Goal: Task Accomplishment & Management: Manage account settings

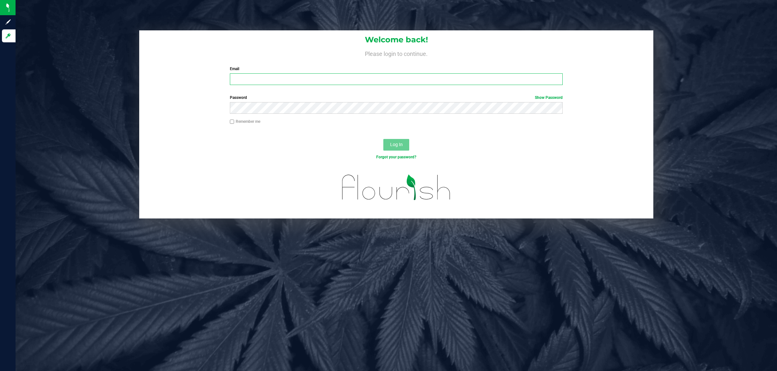
click at [303, 77] on input "Email" at bounding box center [396, 79] width 333 height 12
type input "cworden@liveparallel.com"
click at [383, 139] on button "Log In" at bounding box center [396, 145] width 26 height 12
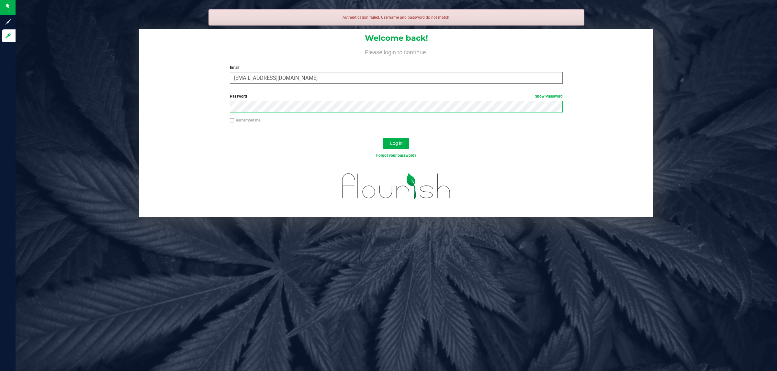
click at [383, 138] on button "Log In" at bounding box center [396, 144] width 26 height 12
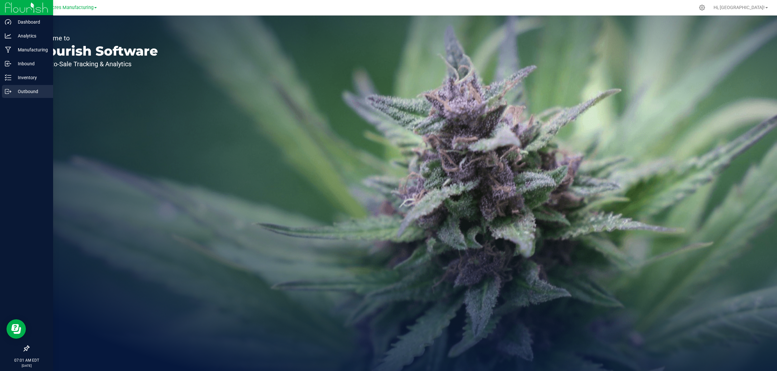
click at [17, 86] on div "Outbound" at bounding box center [27, 91] width 51 height 13
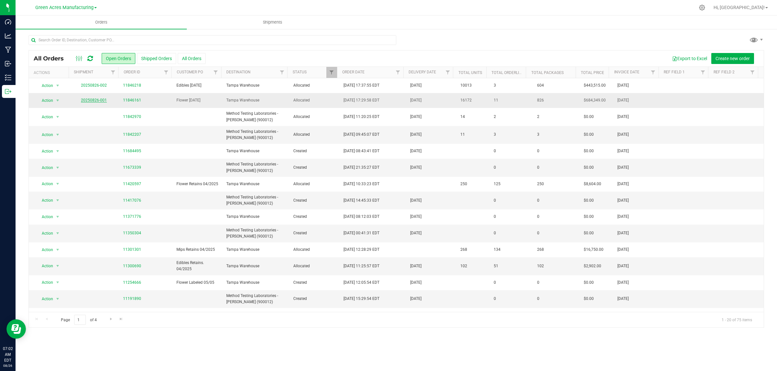
click at [98, 100] on link "20250826-001" at bounding box center [94, 100] width 26 height 5
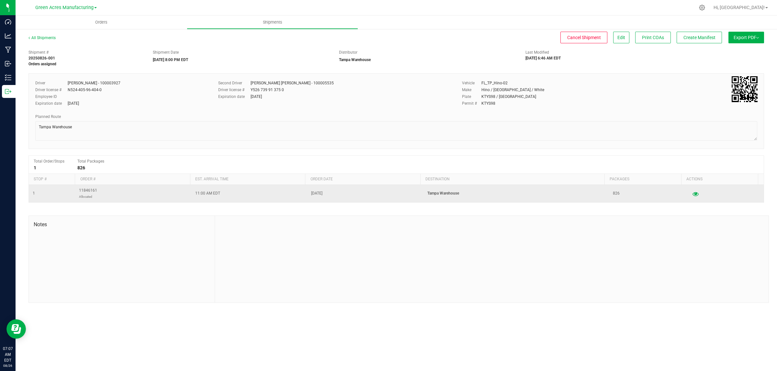
click at [692, 196] on icon "button" at bounding box center [695, 194] width 6 height 5
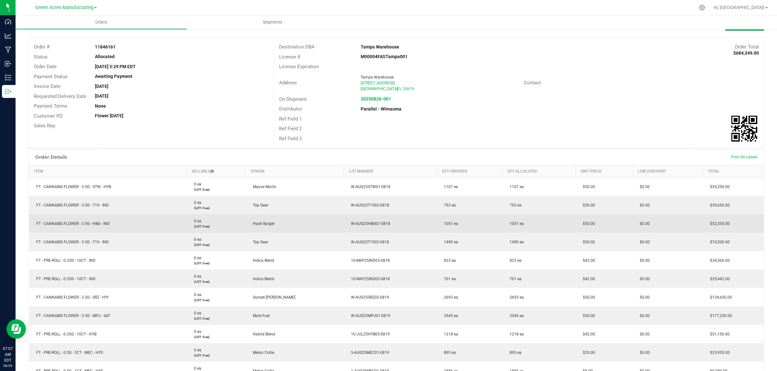
scroll to position [121, 0]
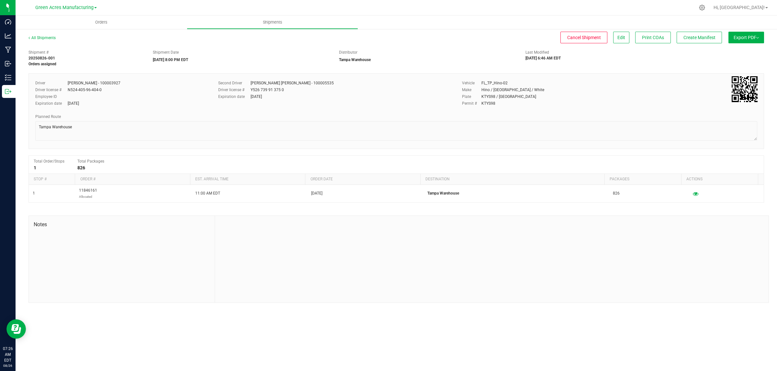
click at [631, 74] on div "Driver Isaac Nunez Collado - 100003927 Driver license # N524-405-96-404-0 Emplo…" at bounding box center [395, 111] width 735 height 76
click at [751, 40] on button "Export PDF" at bounding box center [746, 38] width 36 height 12
click at [746, 58] on li "Manifest by Lot" at bounding box center [743, 62] width 65 height 10
click at [539, 72] on div "Shipment # 20250826-001 Orders assigned Shipment Date 08/26/2025 8:00 PM EDT Di…" at bounding box center [395, 175] width 735 height 257
click at [626, 40] on button "Edit" at bounding box center [621, 38] width 16 height 12
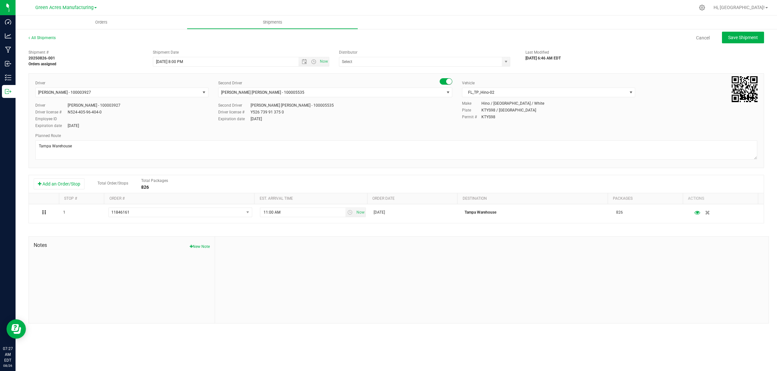
type input "Tampa Warehouse"
click at [743, 38] on span "Save Shipment" at bounding box center [743, 37] width 30 height 5
type input "8/27/2025 12:00 AM"
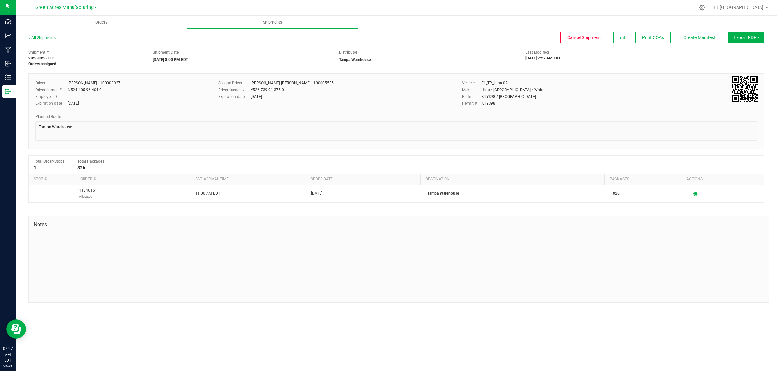
click at [737, 38] on span "Export PDF" at bounding box center [745, 37] width 25 height 5
click at [731, 64] on li "Manifest by Lot" at bounding box center [743, 62] width 65 height 10
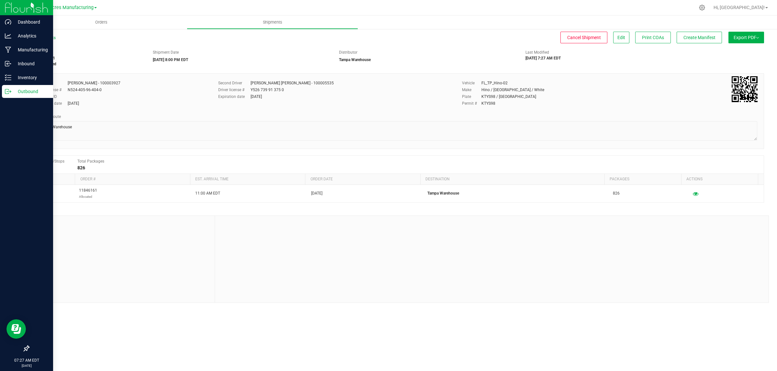
click at [11, 91] on p "Outbound" at bounding box center [30, 92] width 39 height 8
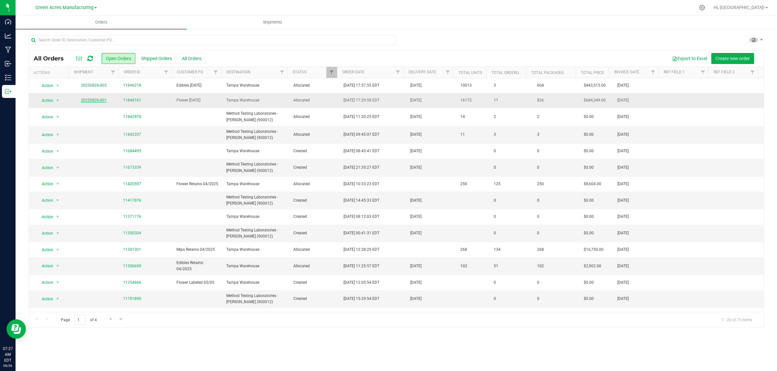
click at [94, 100] on link "20250826-001" at bounding box center [94, 100] width 26 height 5
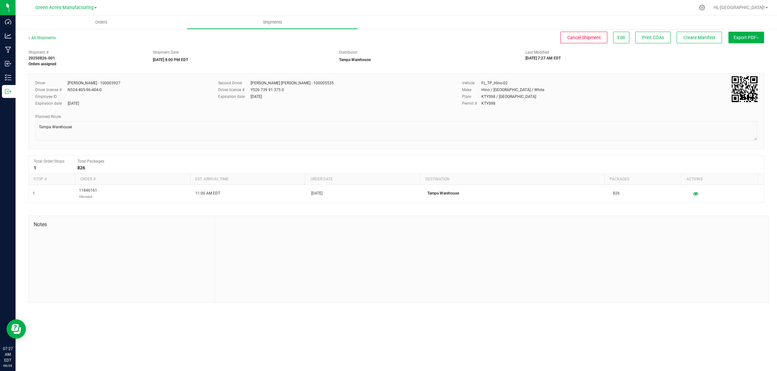
click at [753, 36] on span "Export PDF" at bounding box center [745, 37] width 25 height 5
click at [733, 62] on span "Manifest by Lot" at bounding box center [729, 61] width 27 height 5
click at [619, 39] on span "Edit" at bounding box center [621, 37] width 8 height 5
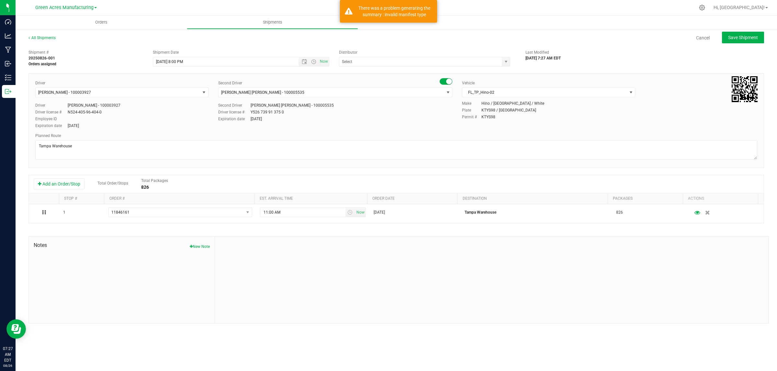
type input "Tampa Warehouse"
click at [734, 37] on span "Save Shipment" at bounding box center [743, 37] width 30 height 5
type input "8/27/2025 12:00 AM"
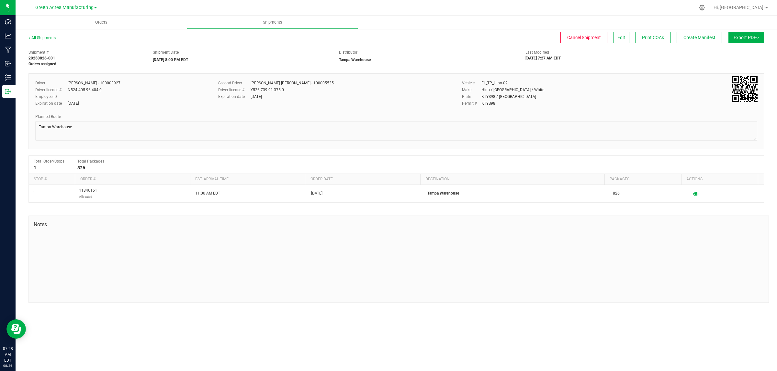
click at [734, 35] on span "Export PDF" at bounding box center [745, 37] width 25 height 5
click at [730, 61] on span "Manifest by Lot" at bounding box center [729, 61] width 27 height 5
click at [588, 35] on span "Cancel Shipment" at bounding box center [584, 37] width 34 height 5
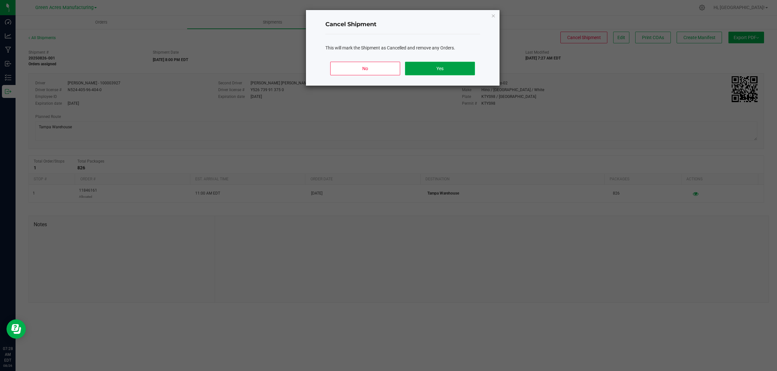
click at [431, 67] on button "Yes" at bounding box center [440, 69] width 70 height 14
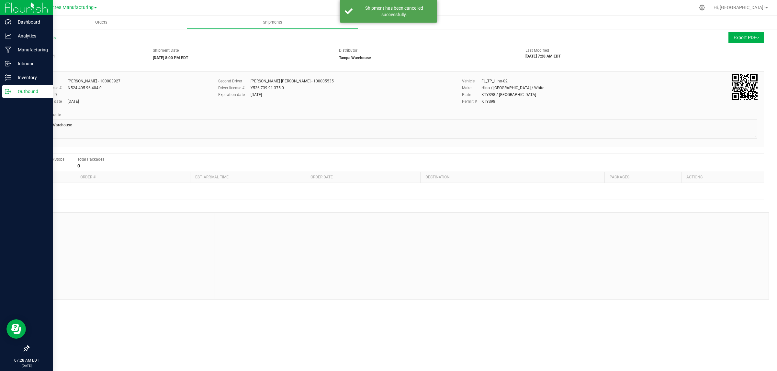
click at [7, 92] on line at bounding box center [9, 92] width 4 height 0
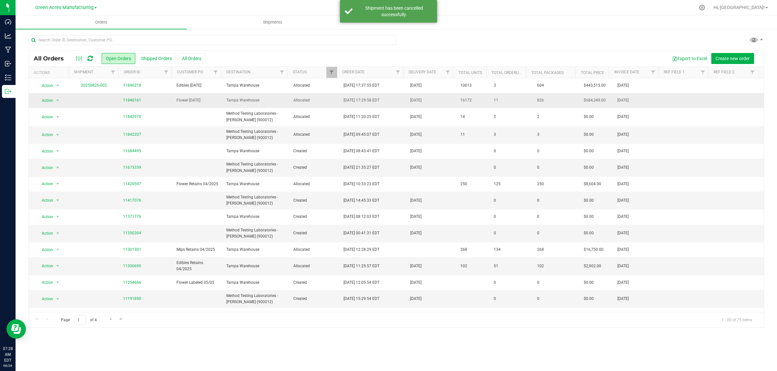
click at [201, 100] on span "Flower 08/25/25" at bounding box center [197, 100] width 42 height 6
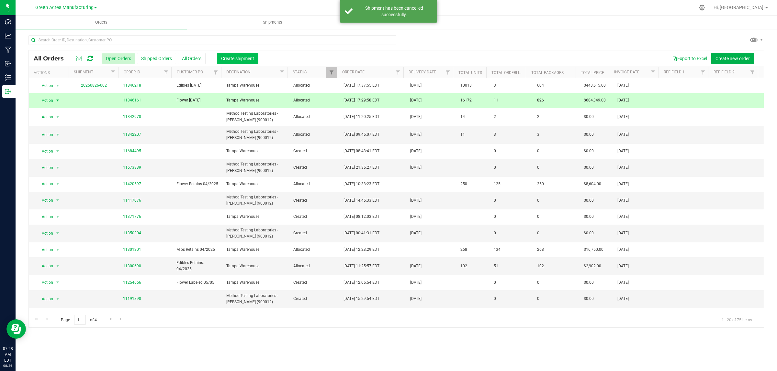
click at [239, 60] on span "Create shipment" at bounding box center [237, 58] width 33 height 5
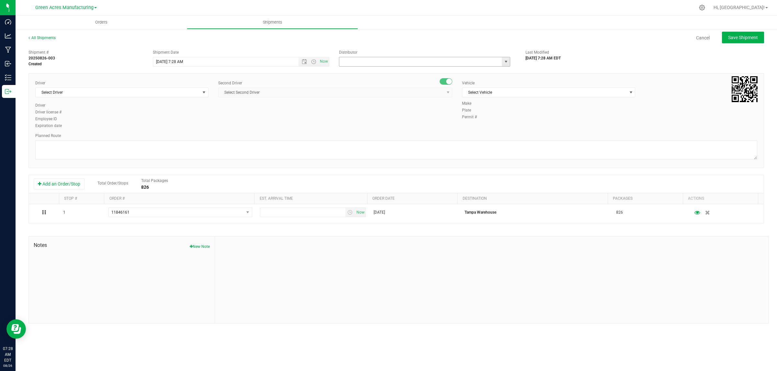
drag, startPoint x: 357, startPoint y: 62, endPoint x: 347, endPoint y: 62, distance: 9.7
click at [357, 62] on input "text" at bounding box center [418, 61] width 158 height 9
click at [370, 83] on li "Tampa Warehouse" at bounding box center [424, 83] width 171 height 10
type input "Tampa Warehouse"
click at [113, 90] on span "Select Driver" at bounding box center [118, 92] width 164 height 9
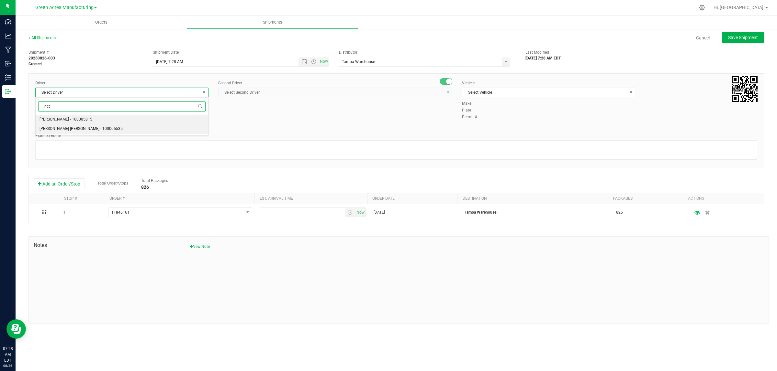
click at [85, 130] on span "Riccardo Young Reyes - 100005535" at bounding box center [80, 129] width 83 height 8
type input "ricc"
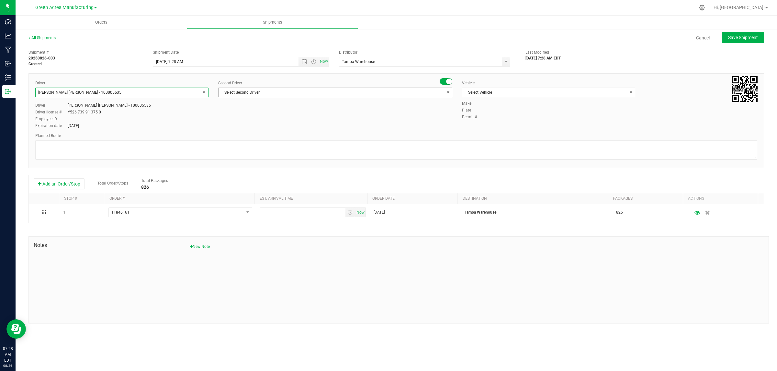
click at [245, 91] on span "Select Second Driver" at bounding box center [330, 92] width 225 height 9
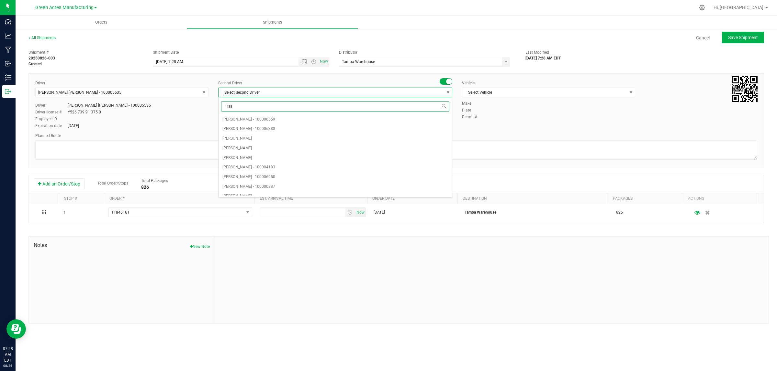
type input "isaa"
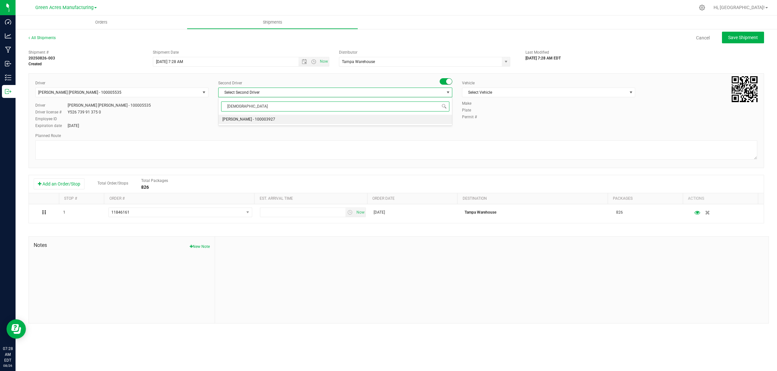
click at [246, 119] on span "Isaac Nunez Collado - 100003927" at bounding box center [248, 120] width 53 height 8
click at [522, 93] on span "Select Vehicle" at bounding box center [544, 92] width 164 height 9
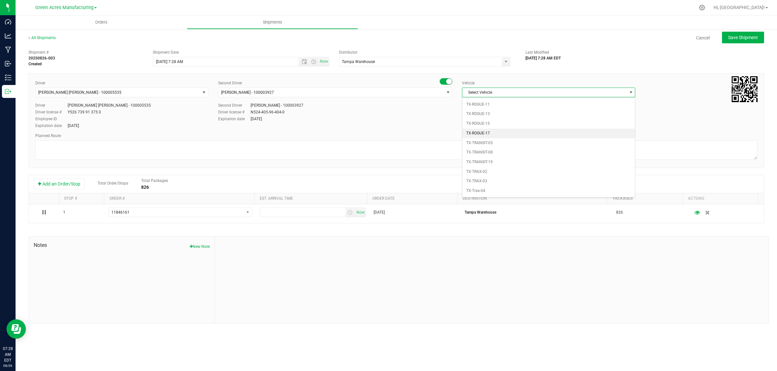
scroll to position [471, 0]
click at [484, 108] on li "FL_TP_Hino-02" at bounding box center [548, 104] width 172 height 10
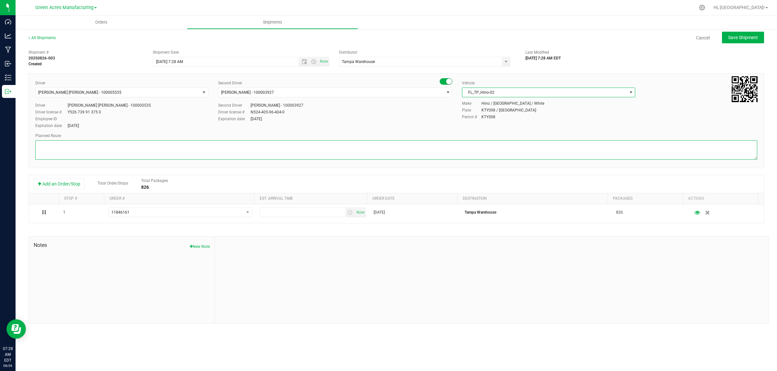
click at [374, 142] on textarea at bounding box center [396, 149] width 722 height 19
type textarea "Finished Goods"
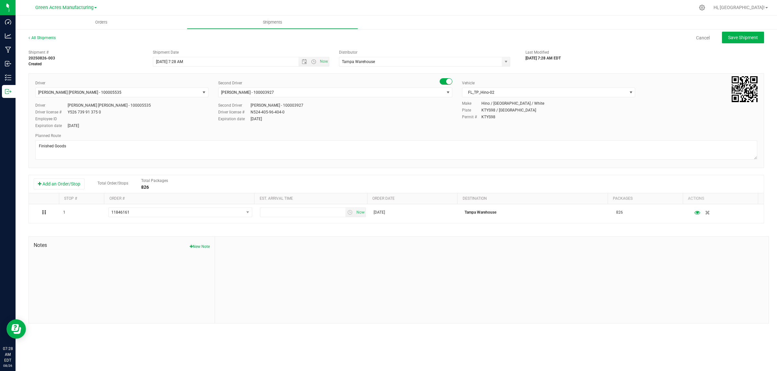
click at [353, 245] on div at bounding box center [491, 280] width 553 height 87
click at [177, 61] on input "8/26/2025 7:28 AM" at bounding box center [231, 61] width 157 height 9
click at [750, 40] on button "Save Shipment" at bounding box center [743, 38] width 42 height 12
type input "8/26/2025 12:28 PM"
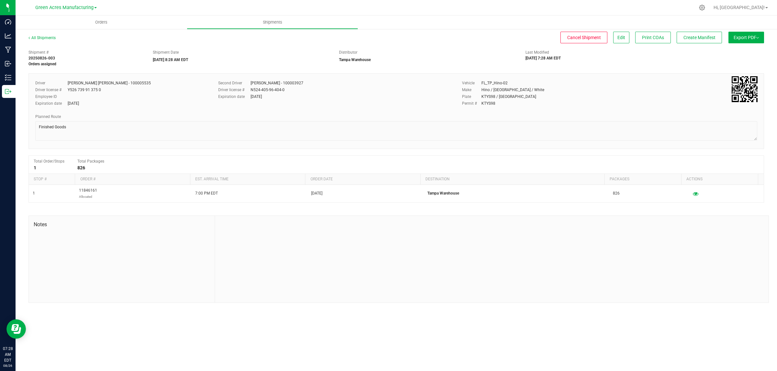
click at [754, 39] on span "Export PDF" at bounding box center [745, 37] width 25 height 5
click at [743, 63] on div "Manifest by Lot" at bounding box center [746, 61] width 60 height 5
click at [749, 39] on span "Export PDF" at bounding box center [745, 37] width 25 height 5
click at [735, 64] on li "Manifest by Lot" at bounding box center [743, 62] width 65 height 10
click at [368, 6] on div "There was a problem generating the summary : invalid manifest type" at bounding box center [394, 11] width 76 height 13
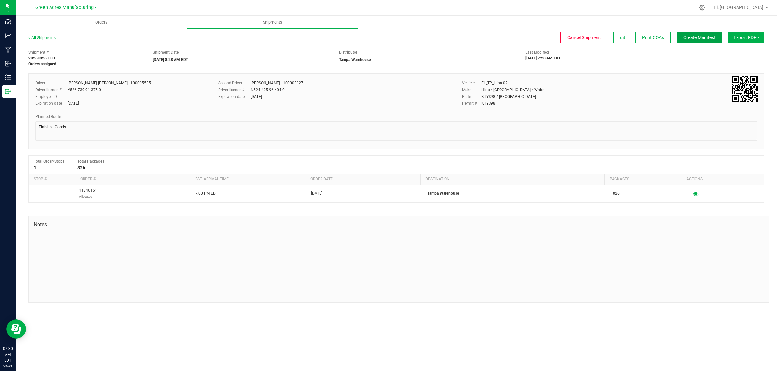
click at [710, 42] on button "Create Manifest" at bounding box center [698, 38] width 45 height 12
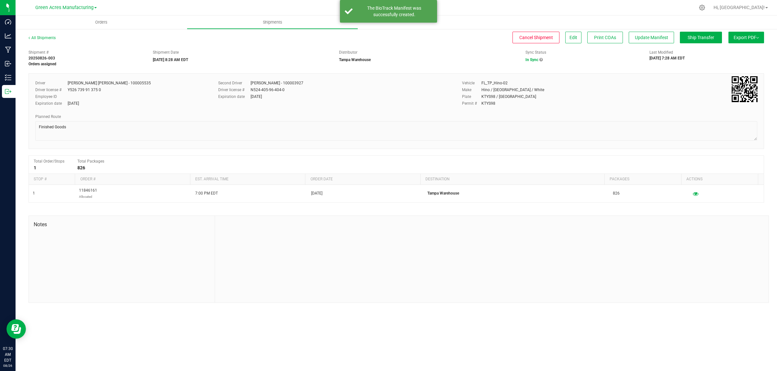
click at [748, 32] on button "Export PDF" at bounding box center [746, 38] width 36 height 12
click at [740, 59] on span "Manifest by Lot" at bounding box center [729, 61] width 27 height 5
click at [740, 37] on span "Export PDF" at bounding box center [745, 37] width 25 height 5
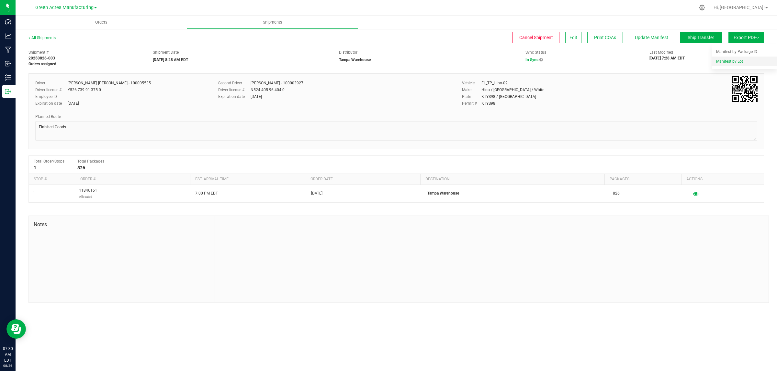
click at [735, 62] on span "Manifest by Lot" at bounding box center [729, 61] width 27 height 5
drag, startPoint x: 753, startPoint y: 39, endPoint x: 752, endPoint y: 43, distance: 3.9
click at [753, 39] on span "Export PDF" at bounding box center [745, 37] width 25 height 5
click at [748, 64] on li "Manifest by Lot" at bounding box center [743, 62] width 65 height 10
click at [541, 305] on div "All Shipments Cancel Shipment Edit Print COAs Update Manifest Ship Transfer Exp…" at bounding box center [396, 168] width 761 height 281
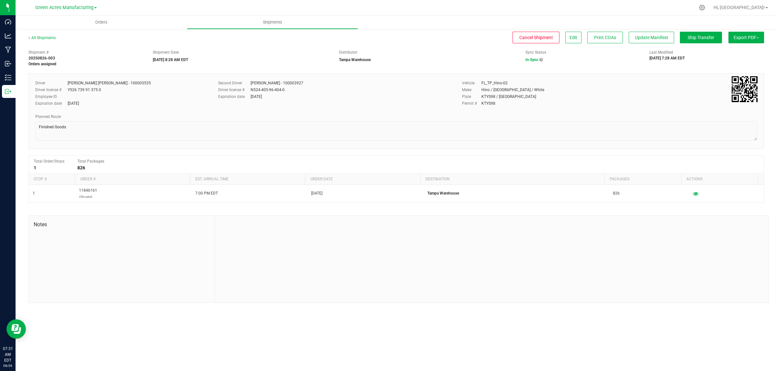
click at [742, 38] on span "Export PDF" at bounding box center [745, 37] width 25 height 5
click at [738, 65] on li "Manifest by Lot" at bounding box center [743, 62] width 65 height 10
click at [752, 36] on span "Export PDF" at bounding box center [745, 37] width 25 height 5
click at [742, 51] on span "Manifest by Package ID" at bounding box center [736, 52] width 41 height 5
click at [410, 9] on div "There was a problem generating the manifest : invalid manifest type" at bounding box center [394, 11] width 76 height 13
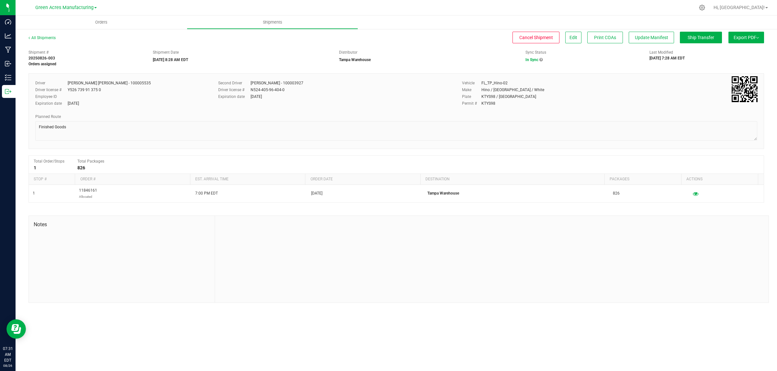
click at [745, 38] on span "Export PDF" at bounding box center [745, 37] width 25 height 5
click at [739, 61] on span "Manifest by Lot" at bounding box center [729, 61] width 27 height 5
click at [753, 37] on span "Export PDF" at bounding box center [745, 37] width 25 height 5
click at [738, 61] on span "Manifest by Lot" at bounding box center [729, 61] width 27 height 5
click at [753, 38] on span "Export PDF" at bounding box center [745, 37] width 25 height 5
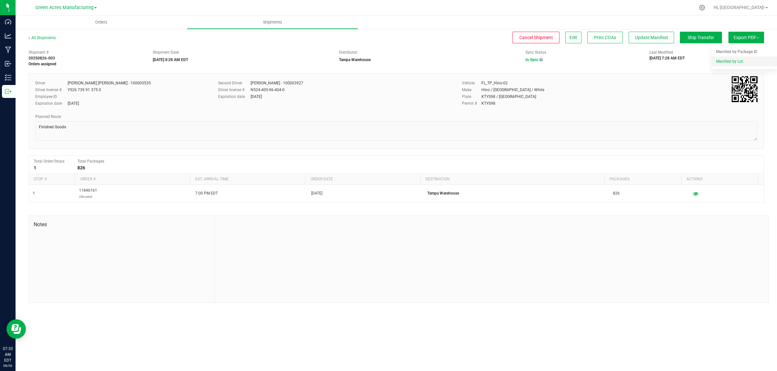
click at [736, 62] on span "Manifest by Lot" at bounding box center [729, 61] width 27 height 5
click at [745, 35] on span "Export PDF" at bounding box center [745, 37] width 25 height 5
click at [613, 90] on div "Make Hino / NJ / White" at bounding box center [609, 90] width 295 height 6
click at [737, 57] on li "Manifest by Lot" at bounding box center [743, 62] width 65 height 10
click at [740, 32] on button "Export PDF" at bounding box center [746, 38] width 36 height 12
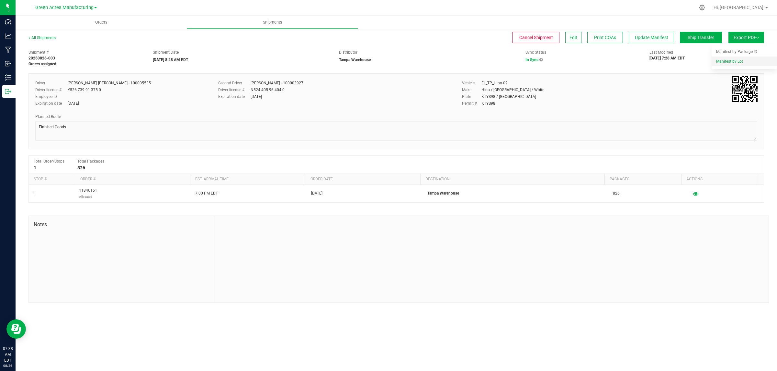
click at [730, 58] on li "Manifest by Lot" at bounding box center [743, 62] width 65 height 10
click at [745, 38] on span "Export PDF" at bounding box center [745, 37] width 25 height 5
click at [741, 59] on span "Manifest by Lot" at bounding box center [729, 61] width 27 height 5
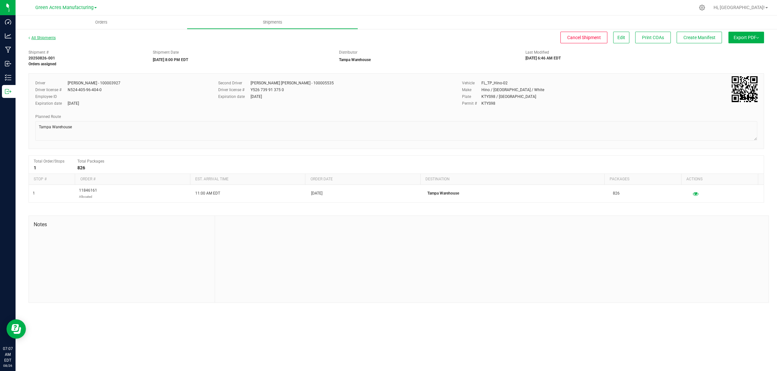
click at [31, 36] on link "All Shipments" at bounding box center [41, 38] width 27 height 5
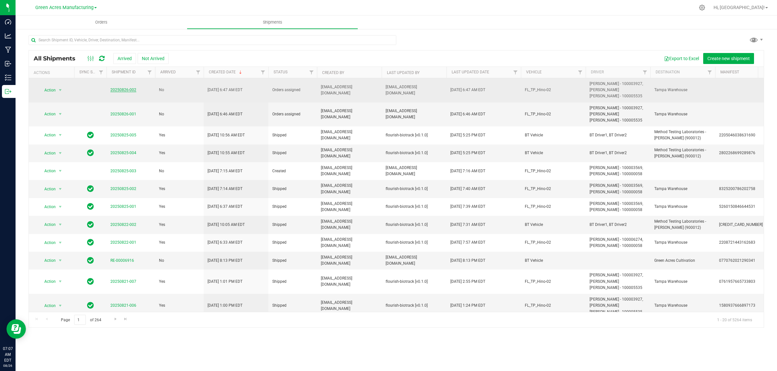
click at [116, 90] on link "20250826-002" at bounding box center [123, 90] width 26 height 5
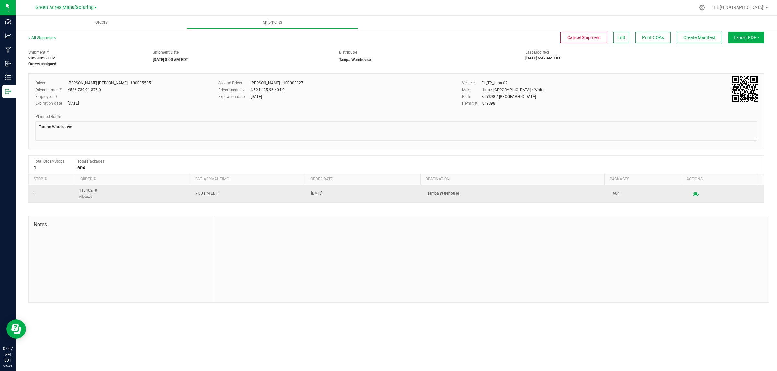
click at [692, 193] on icon "button" at bounding box center [695, 194] width 6 height 5
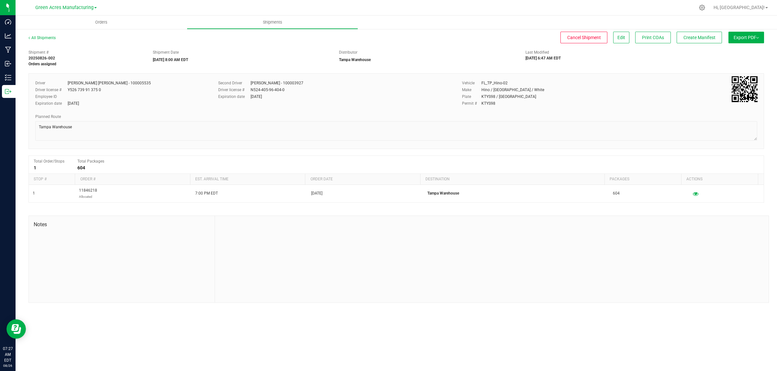
click at [757, 39] on span "Export PDF" at bounding box center [745, 37] width 25 height 5
click at [743, 64] on li "Manifest by Lot" at bounding box center [743, 62] width 65 height 10
click at [761, 39] on button "Export PDF" at bounding box center [746, 38] width 36 height 12
click at [744, 60] on div "Manifest by Lot" at bounding box center [746, 61] width 60 height 5
click at [751, 35] on span "Export PDF" at bounding box center [745, 37] width 25 height 5
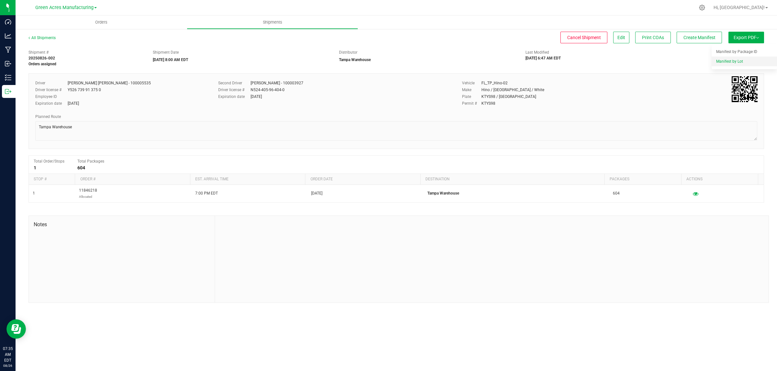
click at [719, 63] on span "Manifest by Lot" at bounding box center [729, 61] width 27 height 5
click at [753, 35] on span "Export PDF" at bounding box center [745, 37] width 25 height 5
click at [731, 60] on span "Manifest by Lot" at bounding box center [729, 61] width 27 height 5
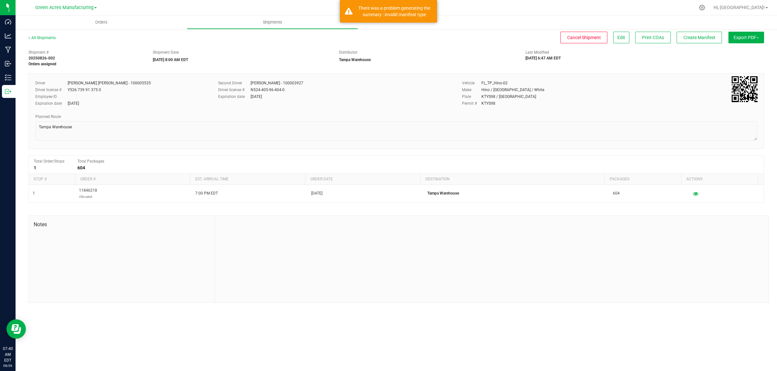
click at [695, 141] on div at bounding box center [396, 131] width 722 height 21
click at [648, 79] on div "Driver Riccardo Young Reyes - 100005535 Driver license # Y526 739 91 375 0 Empl…" at bounding box center [395, 111] width 735 height 76
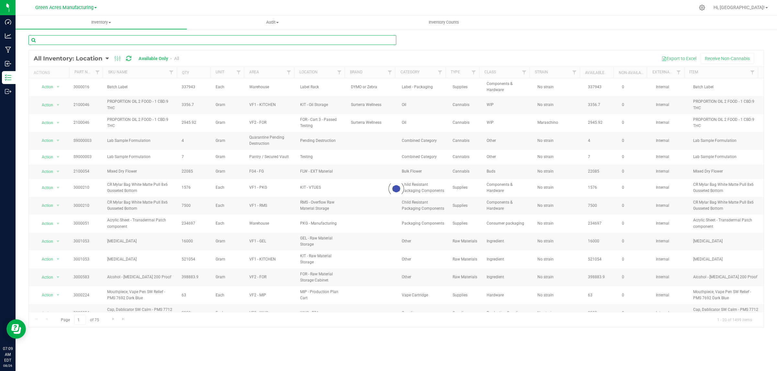
click at [87, 41] on input "text" at bounding box center [212, 40] width 368 height 10
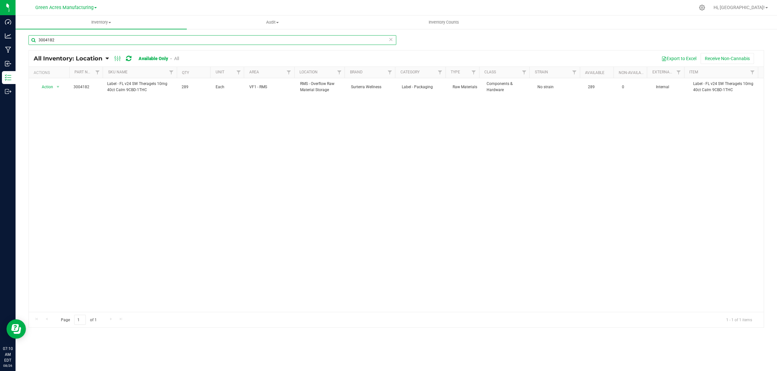
type input "3004182"
